Goal: Task Accomplishment & Management: Manage account settings

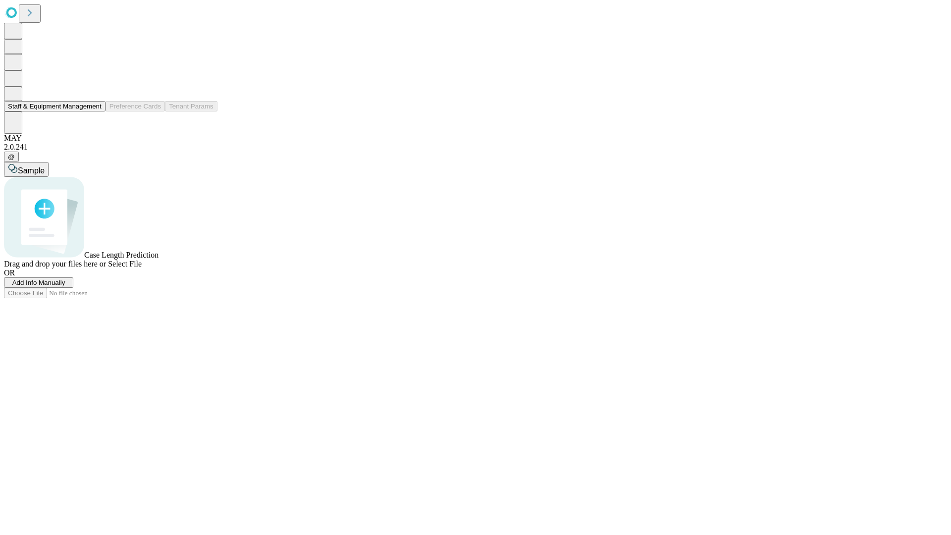
click at [95, 111] on button "Staff & Equipment Management" at bounding box center [55, 106] width 102 height 10
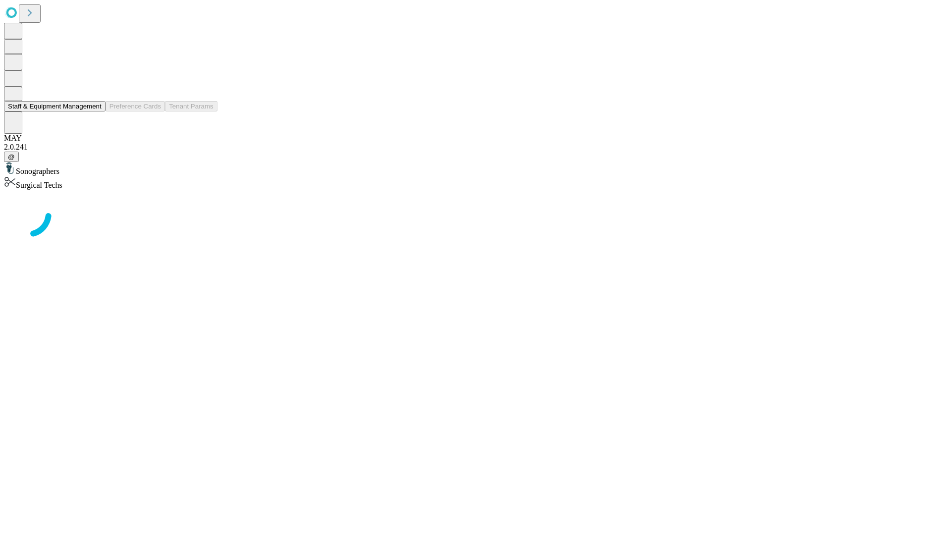
click at [95, 111] on button "Staff & Equipment Management" at bounding box center [55, 106] width 102 height 10
